Goal: Task Accomplishment & Management: Use online tool/utility

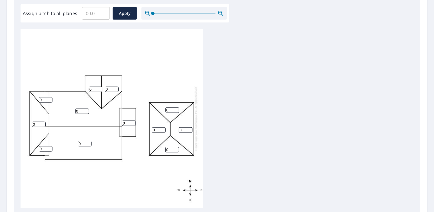
click at [94, 11] on input "Assign pitch to all planes" at bounding box center [96, 13] width 28 height 16
drag, startPoint x: 101, startPoint y: 13, endPoint x: 60, endPoint y: 7, distance: 41.3
click at [60, 7] on div "Assign pitch to all planes ​ Apply" at bounding box center [125, 13] width 204 height 13
type input "9"
click at [127, 14] on span "Apply" at bounding box center [124, 13] width 15 height 7
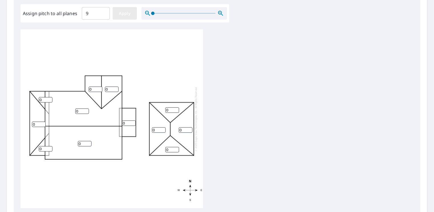
type input "9"
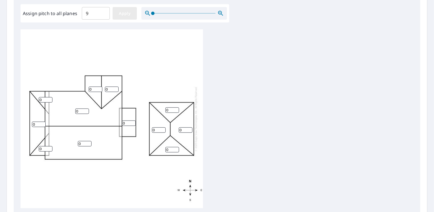
type input "9"
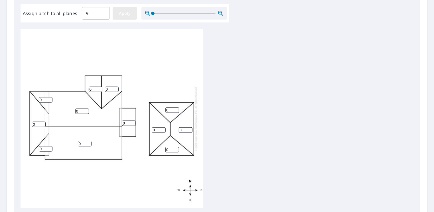
type input "9"
drag, startPoint x: 45, startPoint y: 100, endPoint x: 28, endPoint y: 103, distance: 16.8
click at [28, 103] on div "9 9 9 9 9 9 9 9 9 9 9 9" at bounding box center [112, 118] width 183 height 179
type input "4"
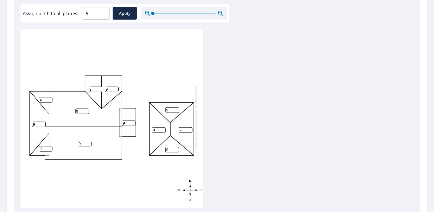
drag, startPoint x: 37, startPoint y: 125, endPoint x: 23, endPoint y: 124, distance: 14.6
click at [22, 124] on div "9 9 9 9 9 9 9 9 9 9 4 9" at bounding box center [112, 118] width 183 height 179
type input "4"
drag, startPoint x: 40, startPoint y: 145, endPoint x: 35, endPoint y: 145, distance: 4.8
click at [35, 145] on div "9 9 4 9 9 9 9 9 9 9 4 9" at bounding box center [112, 118] width 183 height 179
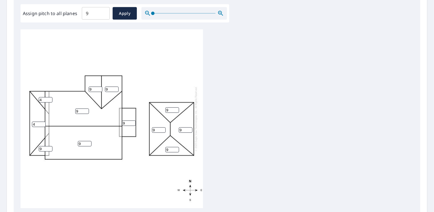
drag, startPoint x: 44, startPoint y: 149, endPoint x: 35, endPoint y: 148, distance: 9.8
click at [35, 148] on div "9 9 4 9 9 9 9 9 9 9 4 9" at bounding box center [112, 118] width 183 height 179
type input "4"
drag, startPoint x: 129, startPoint y: 125, endPoint x: 112, endPoint y: 125, distance: 17.4
click at [113, 125] on div "9 9 4 9 9 9 9 9 9 9 4 4" at bounding box center [112, 118] width 183 height 179
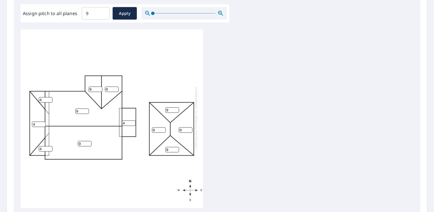
type input "4"
click at [151, 77] on div "9 9 4 9 9 9 4 9 9 9 4 4" at bounding box center [112, 118] width 183 height 179
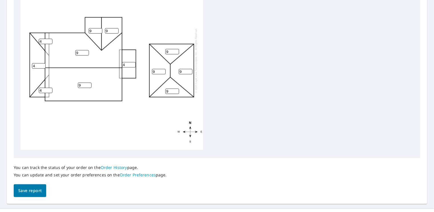
scroll to position [6, 0]
click at [38, 193] on span "Save report" at bounding box center [29, 190] width 23 height 7
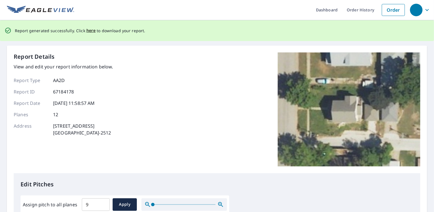
scroll to position [0, 0]
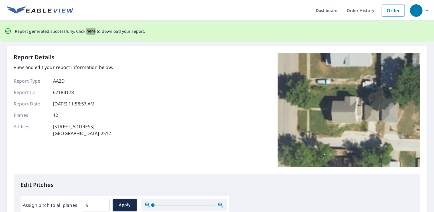
click at [87, 31] on span "here" at bounding box center [90, 31] width 9 height 7
